Goal: Find specific fact: Find specific page/section

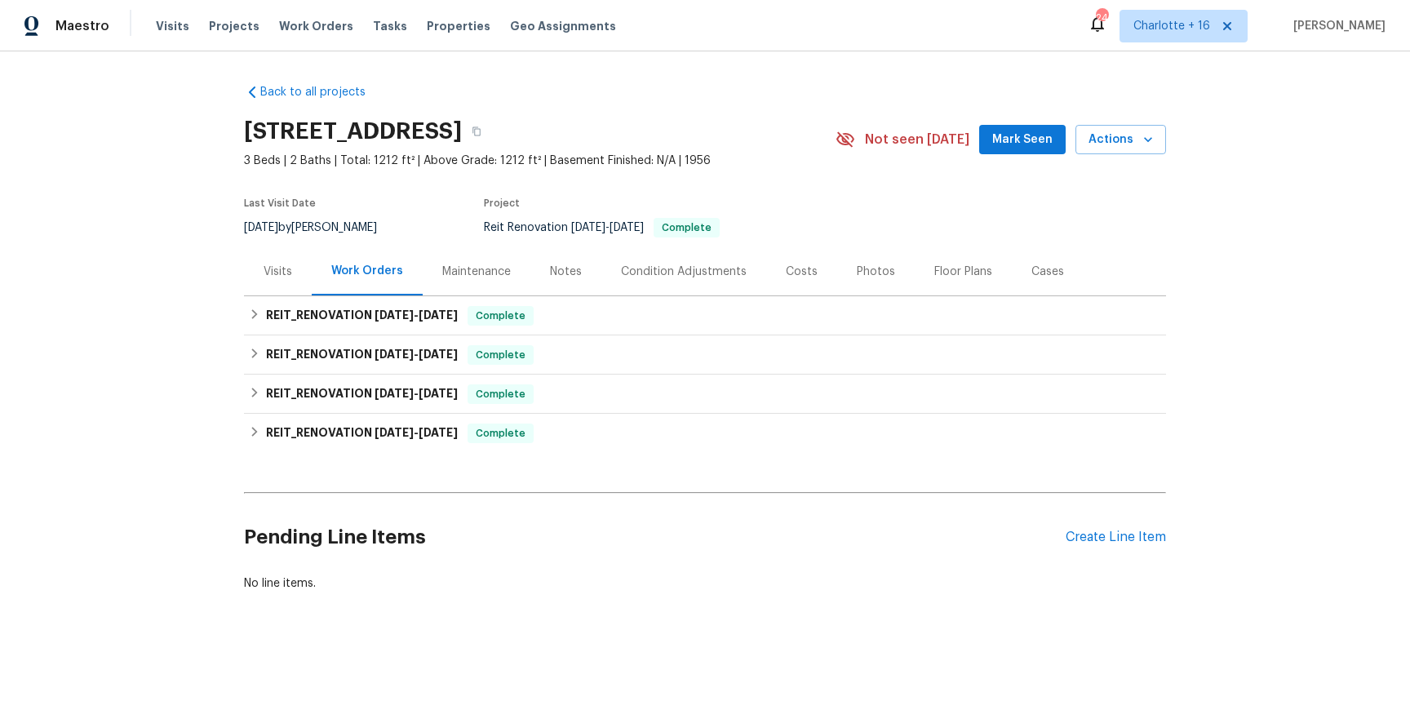
click at [248, 134] on h2 "[STREET_ADDRESS]" at bounding box center [353, 131] width 218 height 16
click at [422, 137] on h2 "[STREET_ADDRESS]" at bounding box center [353, 131] width 218 height 16
drag, startPoint x: 440, startPoint y: 135, endPoint x: 250, endPoint y: 135, distance: 190.1
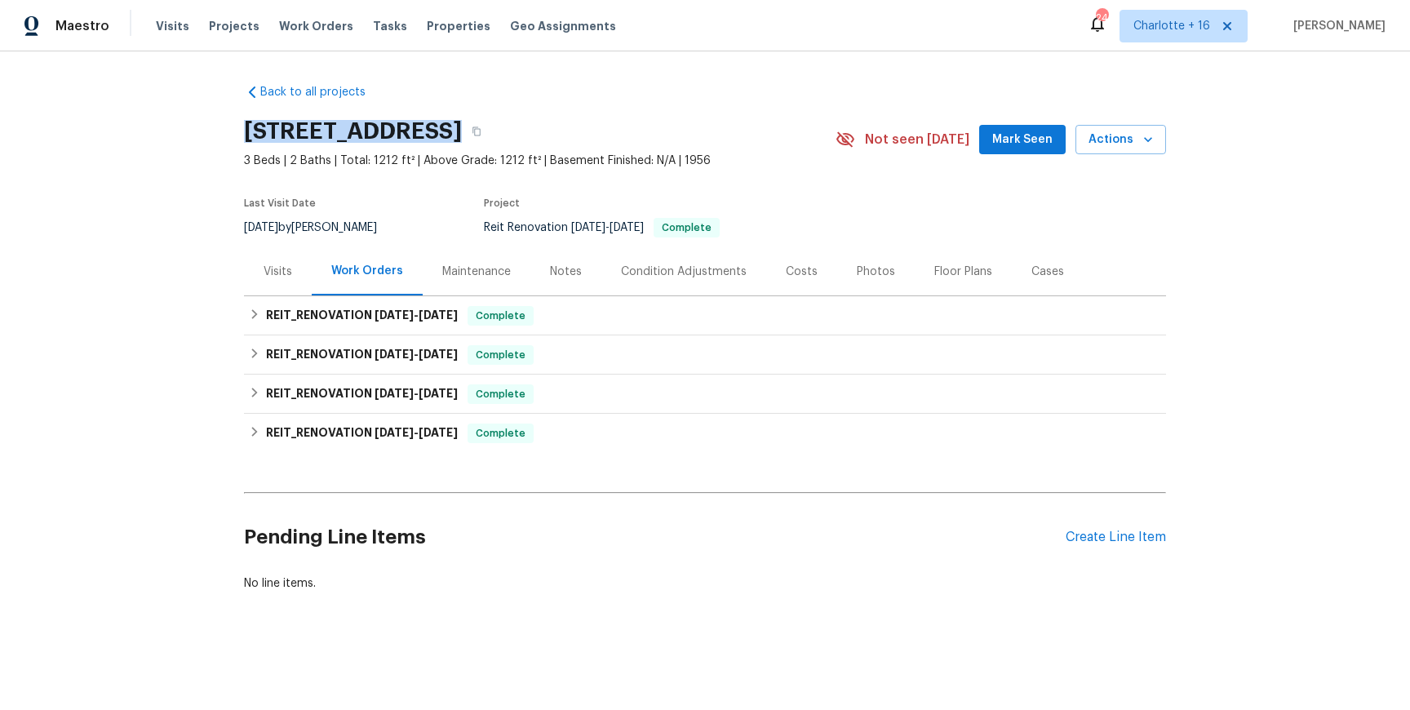
click at [250, 135] on h2 "[STREET_ADDRESS]" at bounding box center [353, 131] width 218 height 16
copy h2 "526 Radiance Ave"
